Goal: Task Accomplishment & Management: Manage account settings

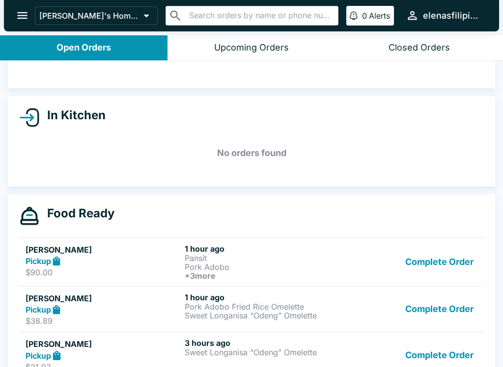
scroll to position [68, 0]
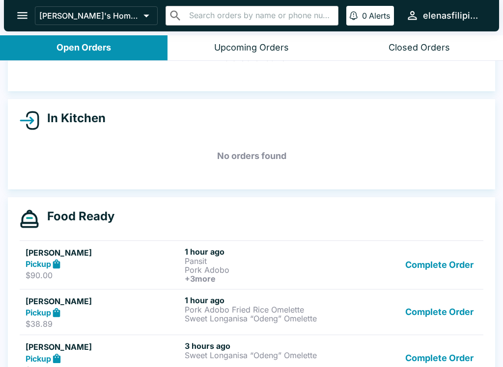
click at [428, 266] on button "Complete Order" at bounding box center [439, 265] width 76 height 36
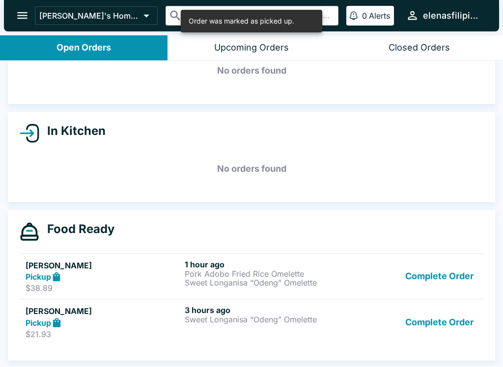
scroll to position [55, 0]
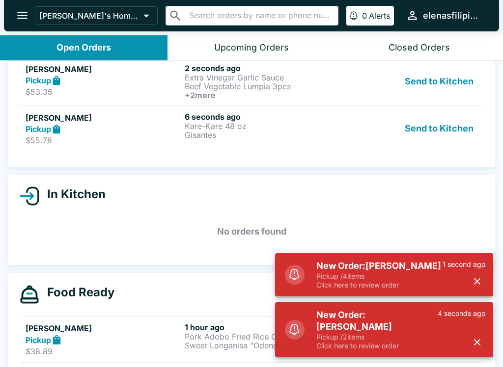
click at [359, 281] on p "Pickup / 4 items" at bounding box center [379, 276] width 126 height 9
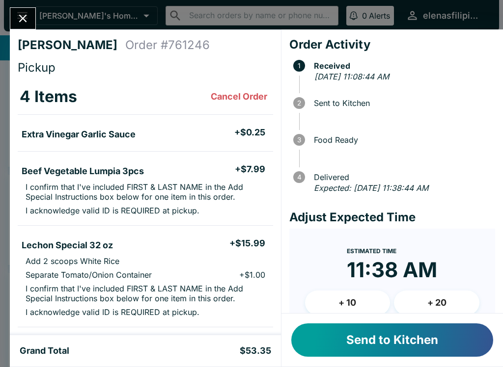
click at [19, 24] on icon "Close" at bounding box center [22, 18] width 13 height 13
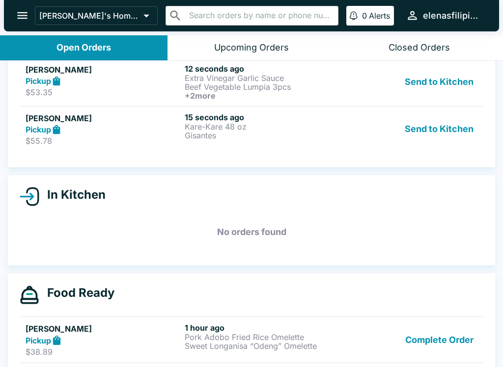
scroll to position [52, 0]
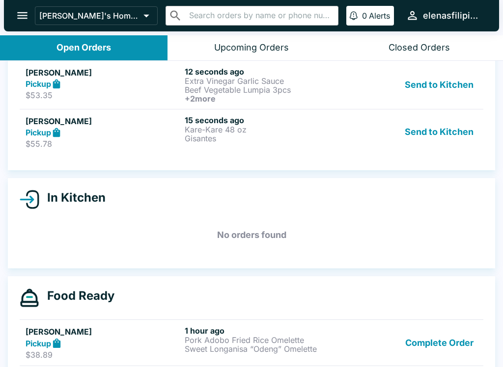
click at [217, 149] on link "[PERSON_NAME] Pickup $55.78 15 seconds ago Kare-Kare 48 oz Gisantes Send to Kit…" at bounding box center [251, 132] width 463 height 46
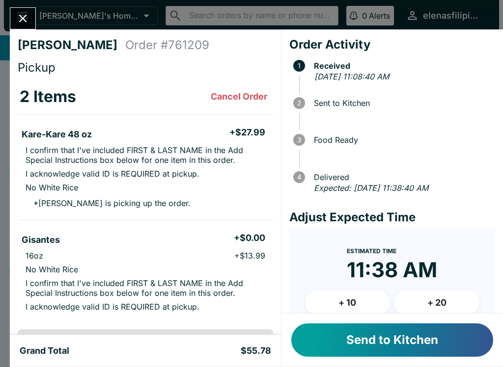
click at [346, 339] on button "Send to Kitchen" at bounding box center [392, 339] width 202 height 33
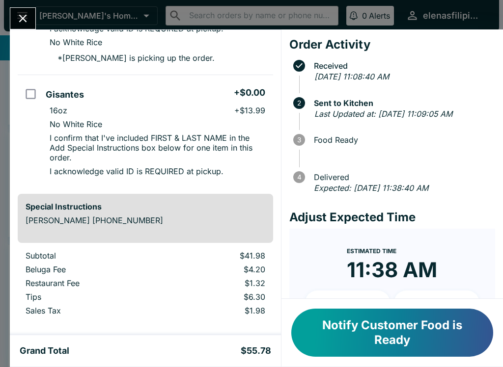
scroll to position [160, 0]
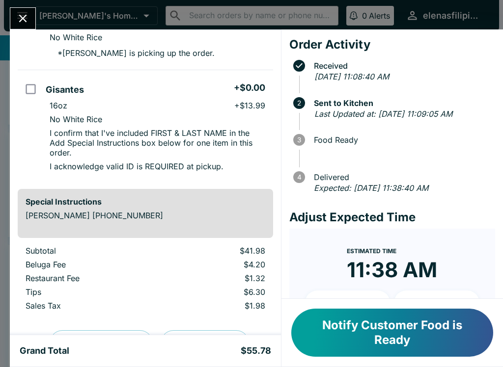
click at [24, 17] on icon "Close" at bounding box center [22, 18] width 13 height 13
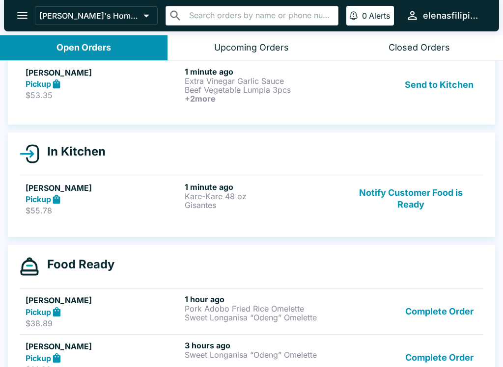
click at [255, 82] on p "Extra Vinegar Garlic Sauce" at bounding box center [262, 81] width 155 height 9
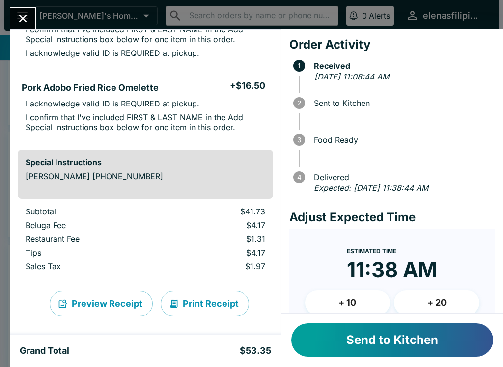
scroll to position [263, 0]
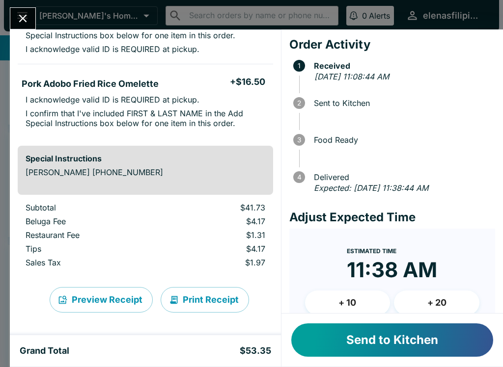
click at [356, 341] on button "Send to Kitchen" at bounding box center [392, 339] width 202 height 33
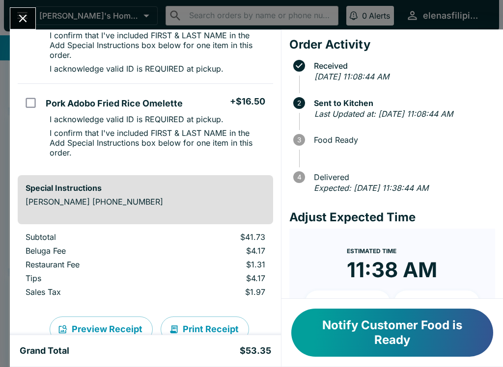
click at [16, 20] on button "Close" at bounding box center [22, 18] width 25 height 21
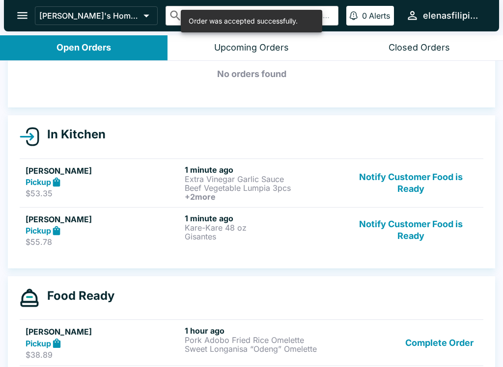
click at [148, 230] on div "Pickup" at bounding box center [103, 230] width 155 height 11
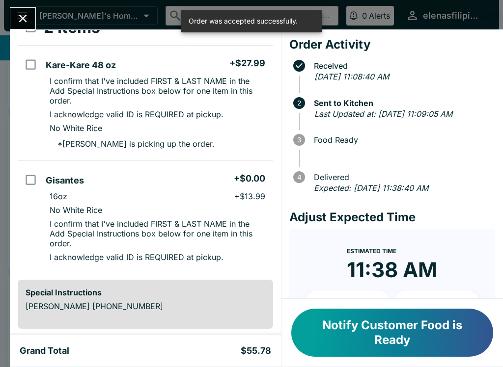
scroll to position [76, 0]
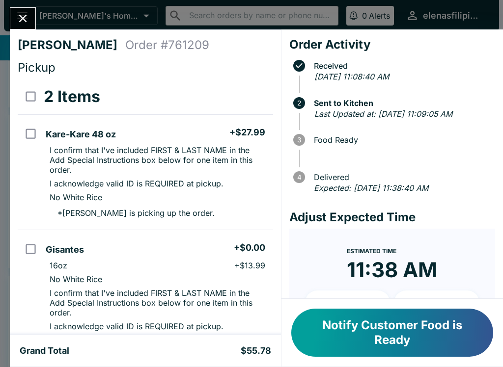
click at [18, 20] on icon "Close" at bounding box center [22, 18] width 13 height 13
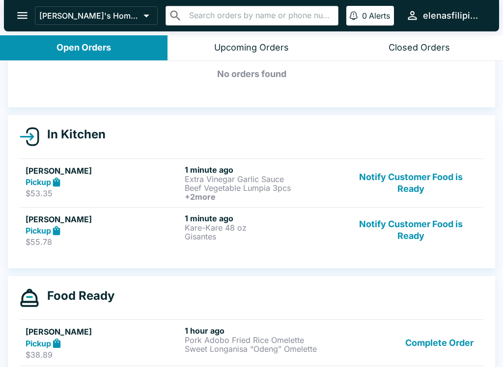
click at [205, 235] on p "Gisantes" at bounding box center [262, 236] width 155 height 9
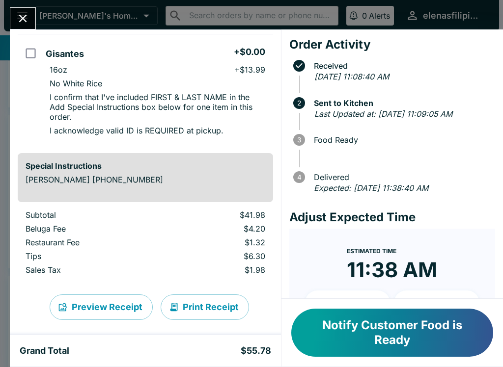
scroll to position [196, 0]
click at [23, 26] on button "Close" at bounding box center [22, 18] width 25 height 21
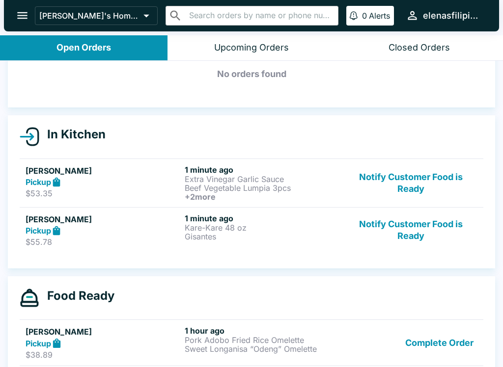
click at [186, 175] on p "Extra Vinegar Garlic Sauce" at bounding box center [262, 179] width 155 height 9
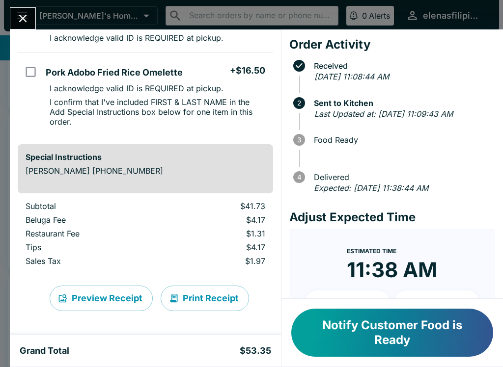
scroll to position [294, 0]
click at [372, 335] on button "Notify Customer Food is Ready" at bounding box center [392, 333] width 202 height 48
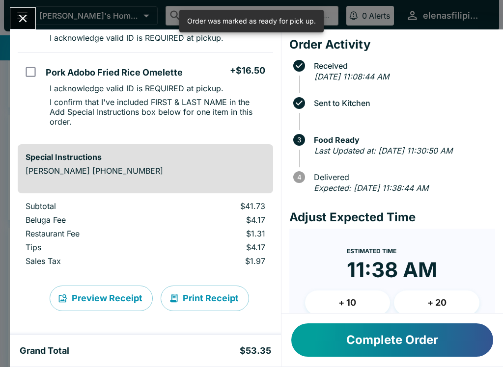
click at [15, 19] on button "Close" at bounding box center [22, 18] width 25 height 21
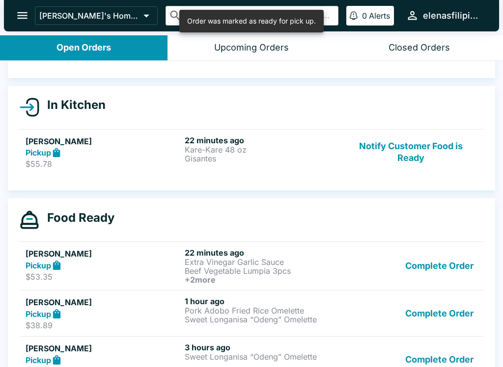
scroll to position [103, 0]
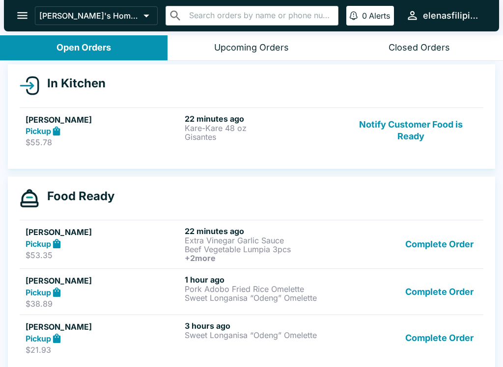
click at [424, 296] on button "Complete Order" at bounding box center [439, 292] width 76 height 34
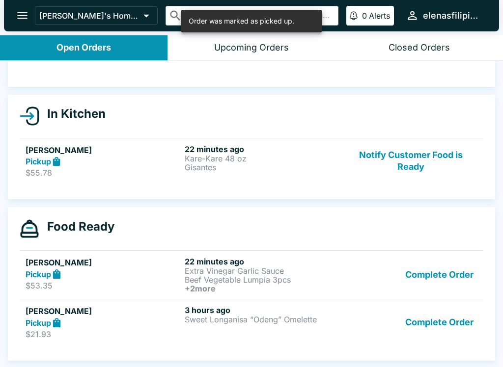
scroll to position [72, 0]
click at [428, 322] on button "Complete Order" at bounding box center [439, 322] width 76 height 34
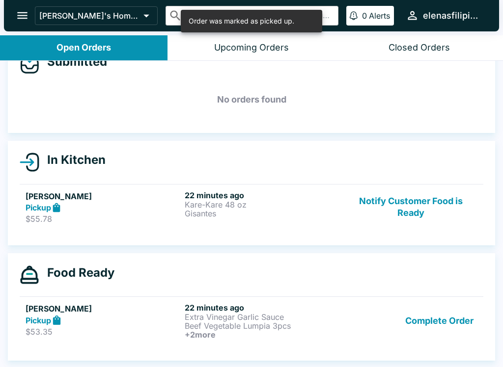
click at [83, 218] on p "$55.78" at bounding box center [103, 219] width 155 height 10
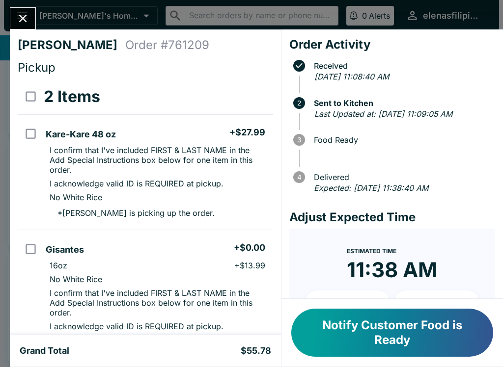
click at [362, 333] on button "Notify Customer Food is Ready" at bounding box center [392, 333] width 202 height 48
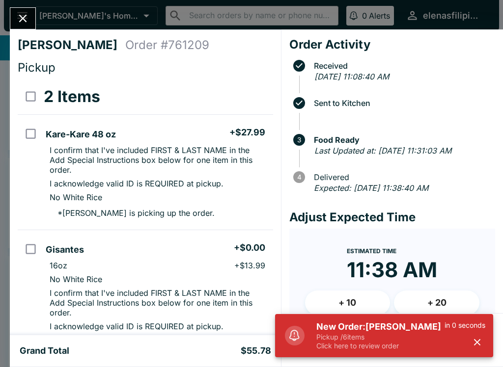
click at [342, 324] on h5 "New Order: [PERSON_NAME]" at bounding box center [380, 327] width 128 height 12
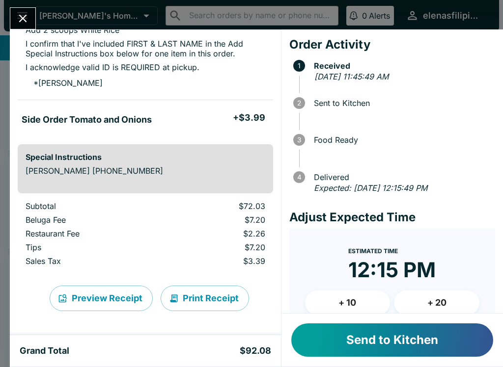
scroll to position [542, 0]
click at [321, 341] on button "Send to Kitchen" at bounding box center [392, 339] width 202 height 33
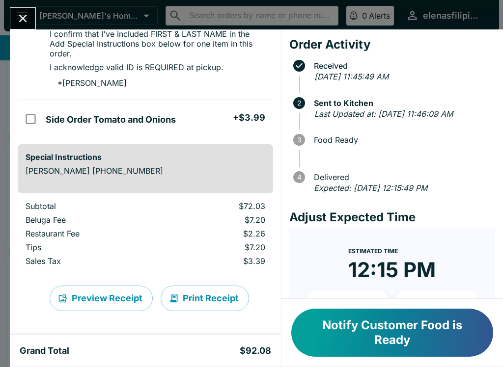
scroll to position [591, 0]
